Goal: Find specific page/section: Find specific page/section

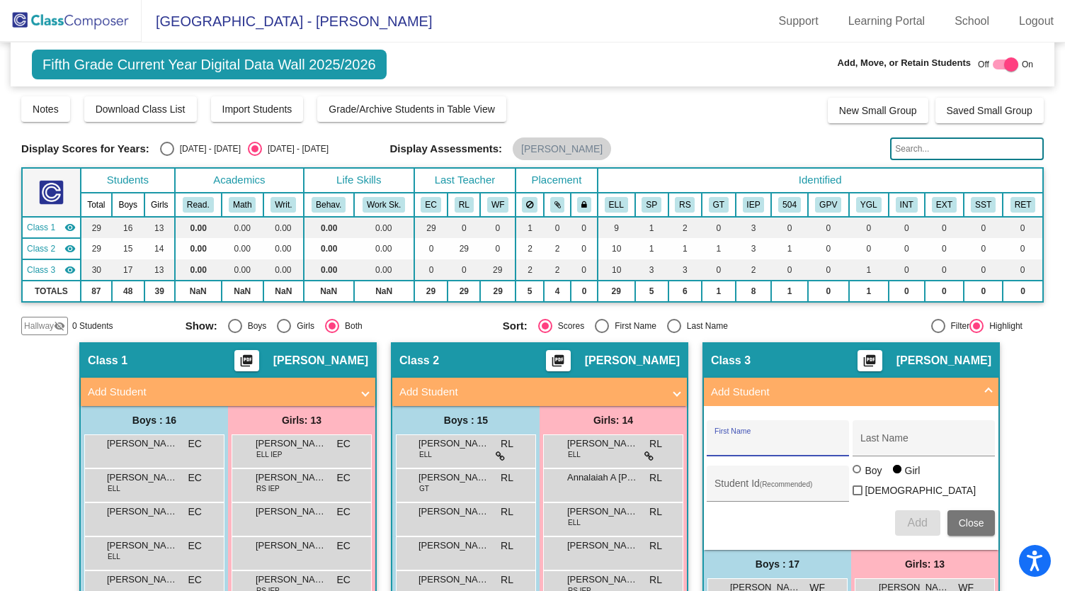
scroll to position [142, 0]
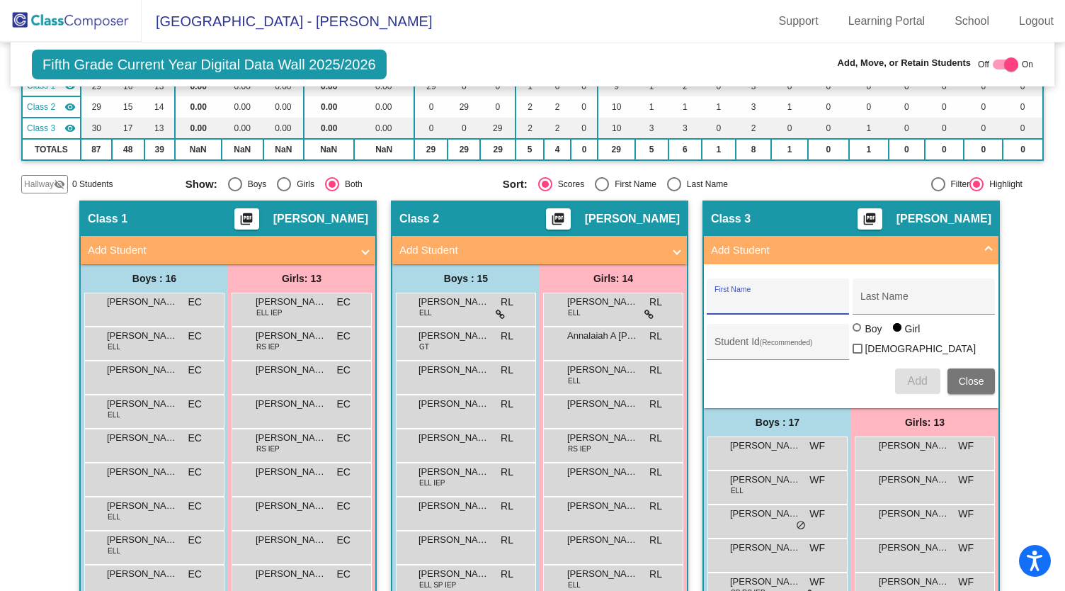
click at [929, 248] on mat-panel-title "Add Student" at bounding box center [842, 250] width 263 height 16
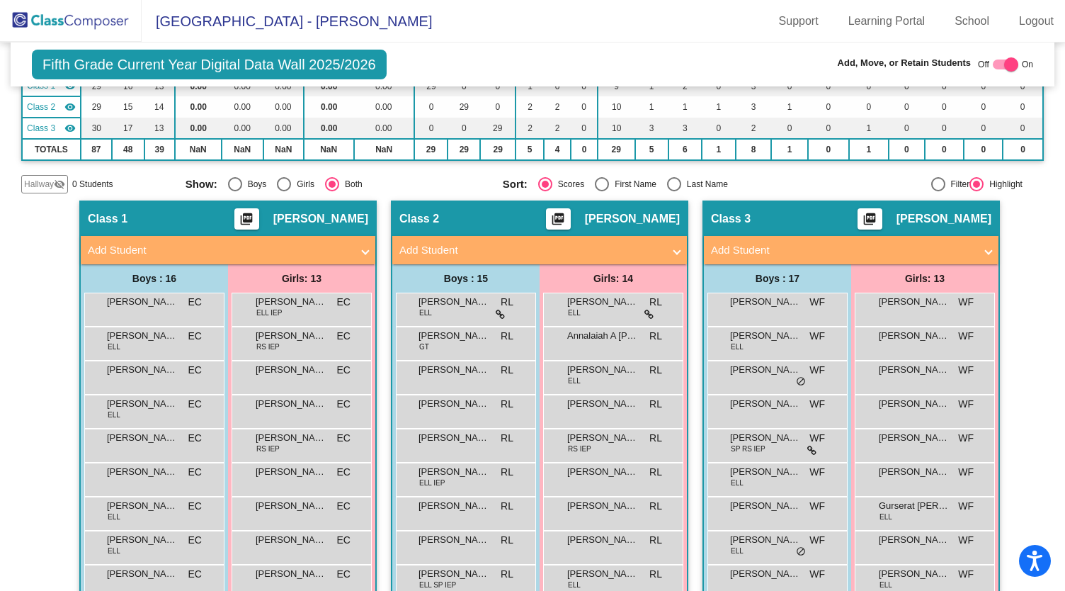
click at [995, 57] on label at bounding box center [1005, 64] width 25 height 17
checkbox input "false"
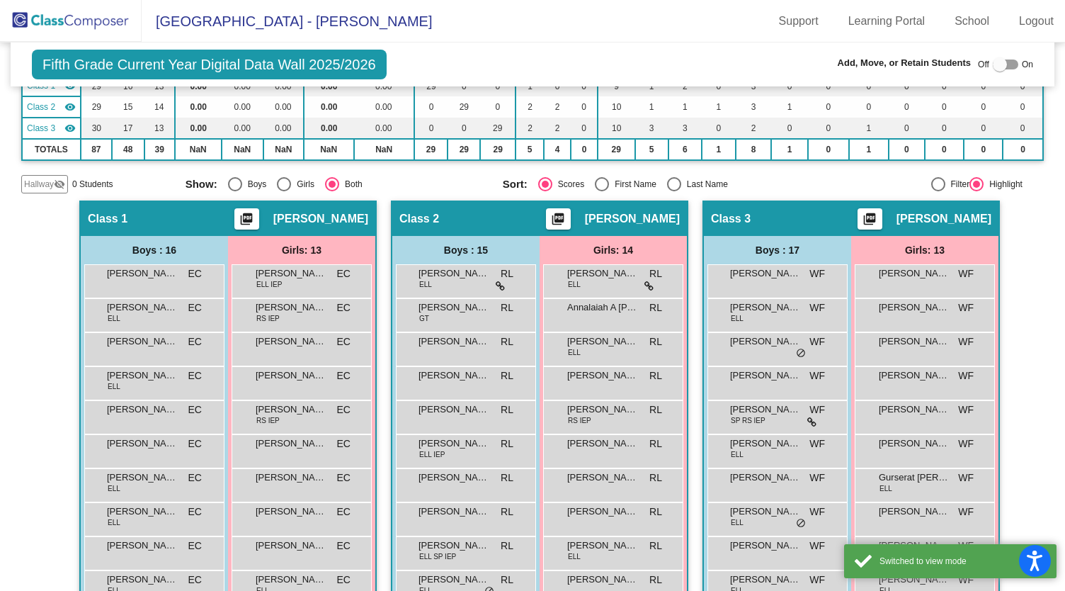
click at [81, 20] on img at bounding box center [71, 21] width 142 height 42
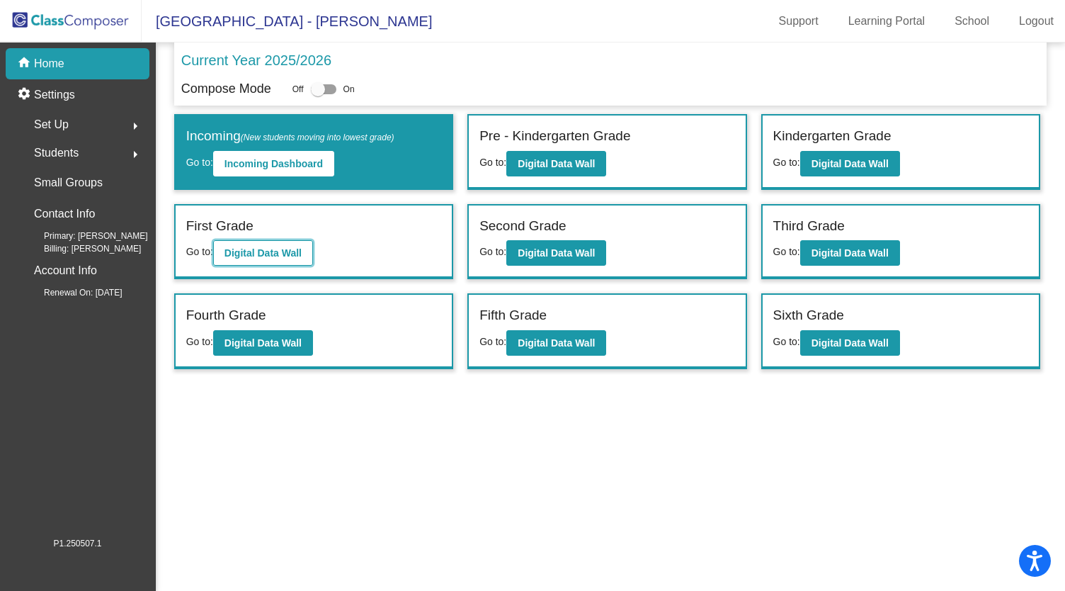
click at [274, 251] on b "Digital Data Wall" at bounding box center [262, 252] width 77 height 11
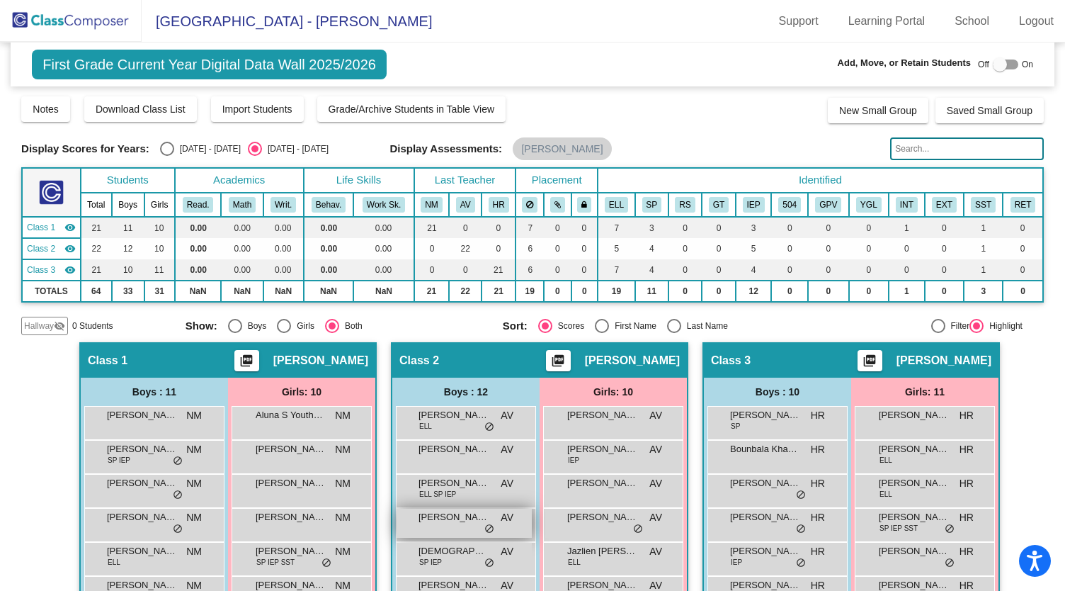
scroll to position [212, 0]
